Goal: Information Seeking & Learning: Learn about a topic

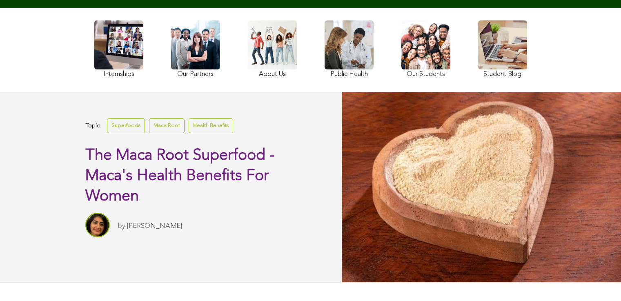
scroll to position [63, 0]
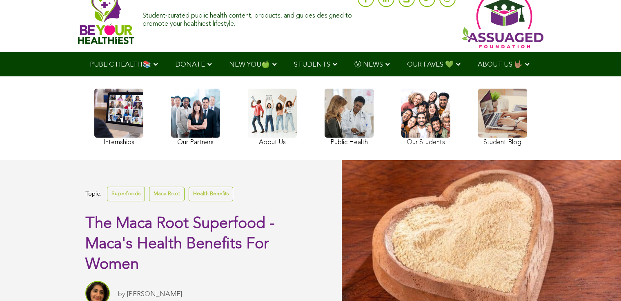
click at [478, 136] on link at bounding box center [502, 119] width 49 height 60
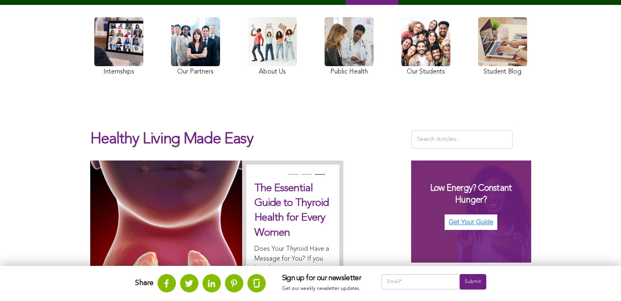
scroll to position [109, 0]
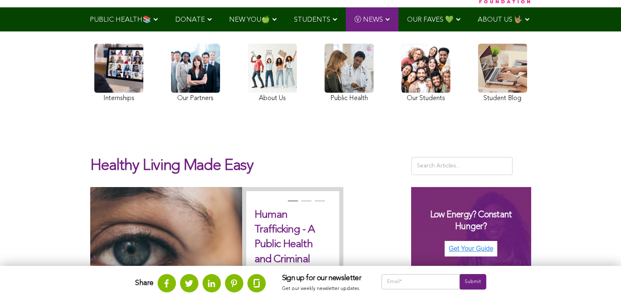
click at [248, 94] on link at bounding box center [272, 74] width 49 height 61
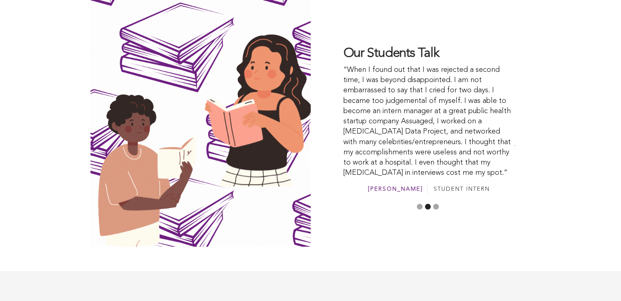
scroll to position [2272, 0]
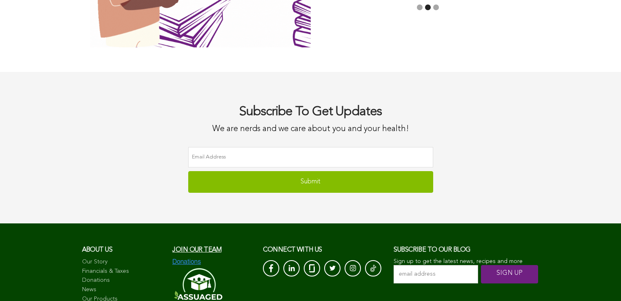
scroll to position [2425, 0]
